Goal: Information Seeking & Learning: Learn about a topic

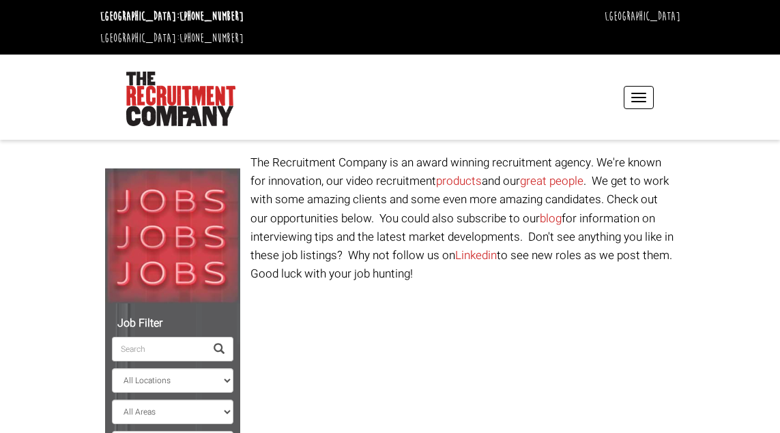
select select "[GEOGRAPHIC_DATA]"
select select "Ireland"
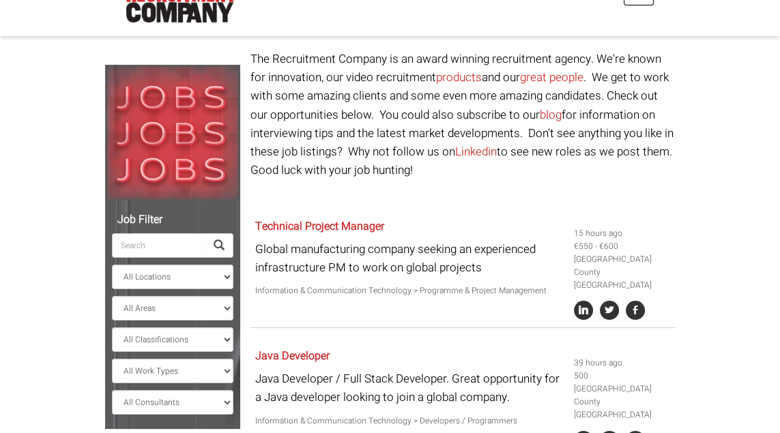
scroll to position [99, 0]
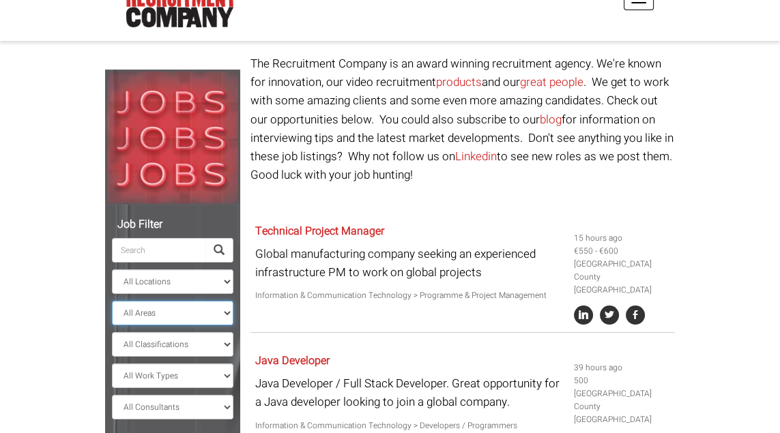
click at [209, 301] on select "All Areas County Cork County Limerick County Galway County Dublin" at bounding box center [172, 313] width 121 height 25
select select "County [GEOGRAPHIC_DATA]"
click at [112, 301] on select "All Areas County Cork County Limerick County Galway County Dublin" at bounding box center [172, 313] width 121 height 25
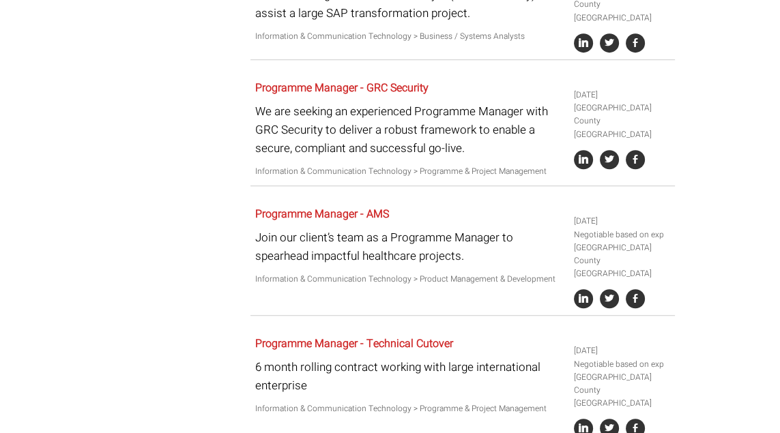
scroll to position [1076, 0]
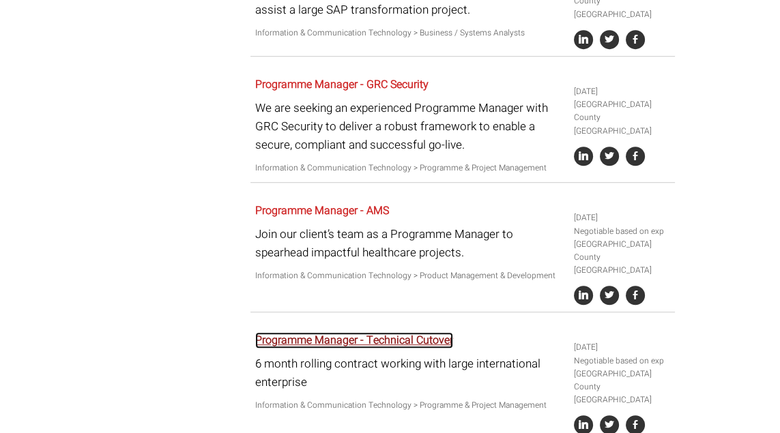
click at [346, 332] on link "Programme Manager - Technical Cutover" at bounding box center [354, 340] width 198 height 16
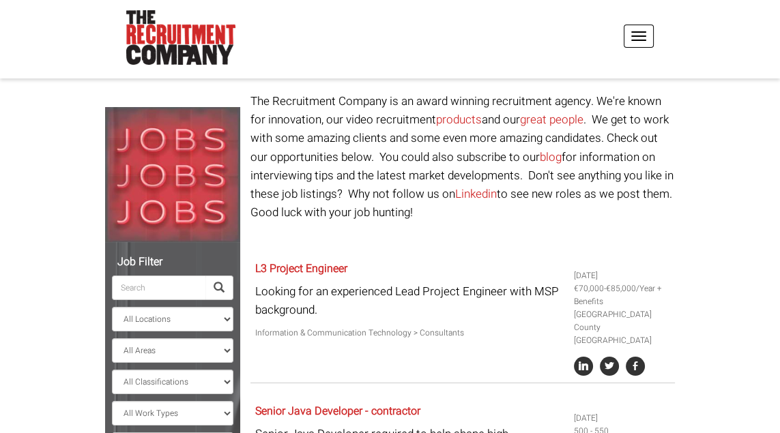
scroll to position [0, 0]
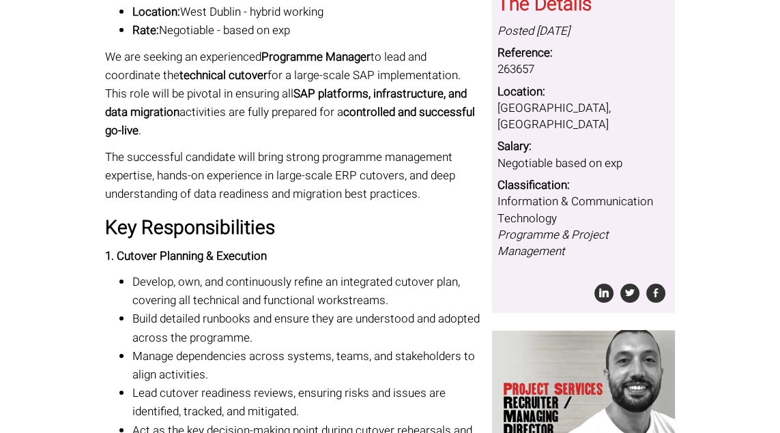
scroll to position [246, 0]
